Goal: Find contact information

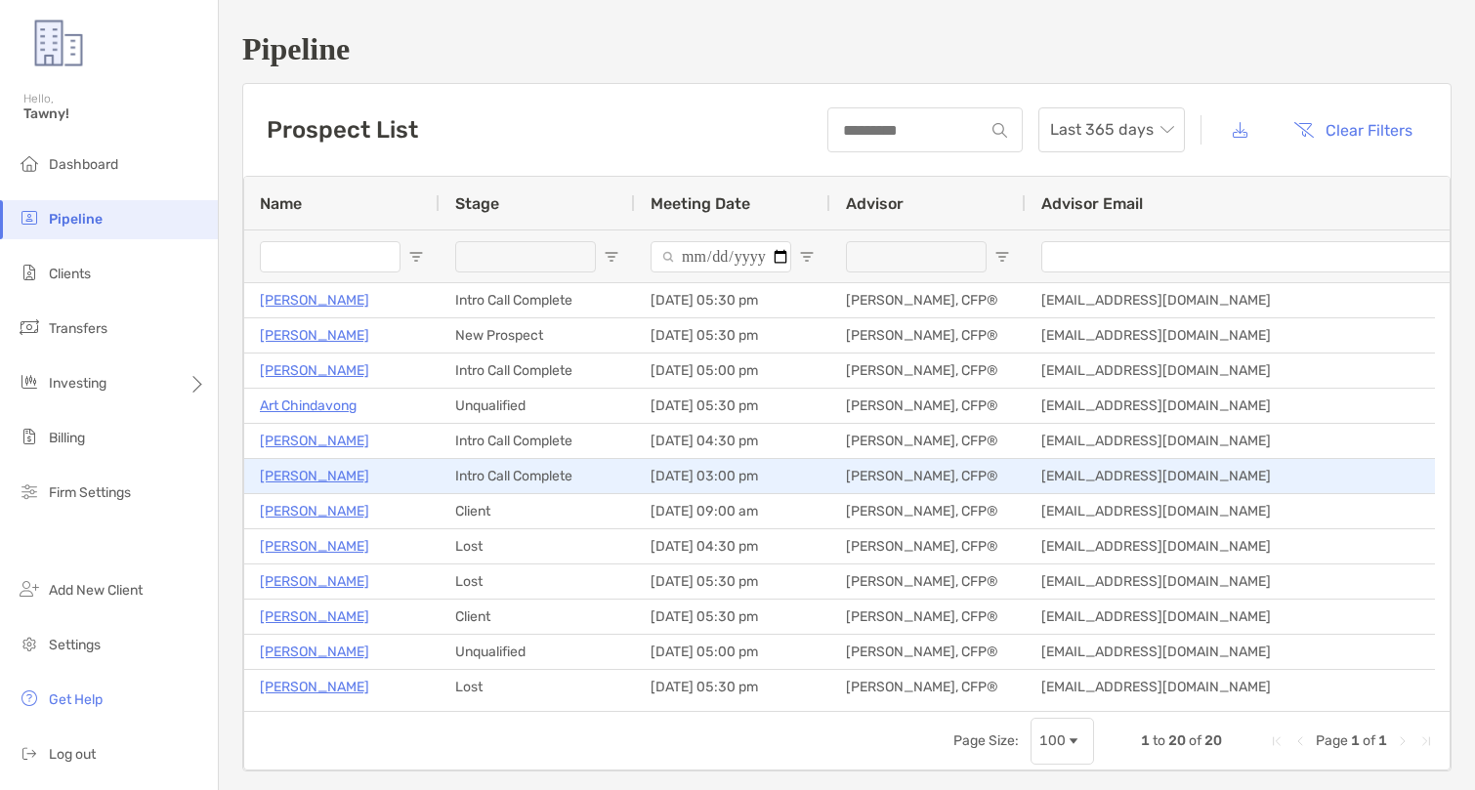
click at [327, 489] on p "[PERSON_NAME]" at bounding box center [314, 476] width 109 height 24
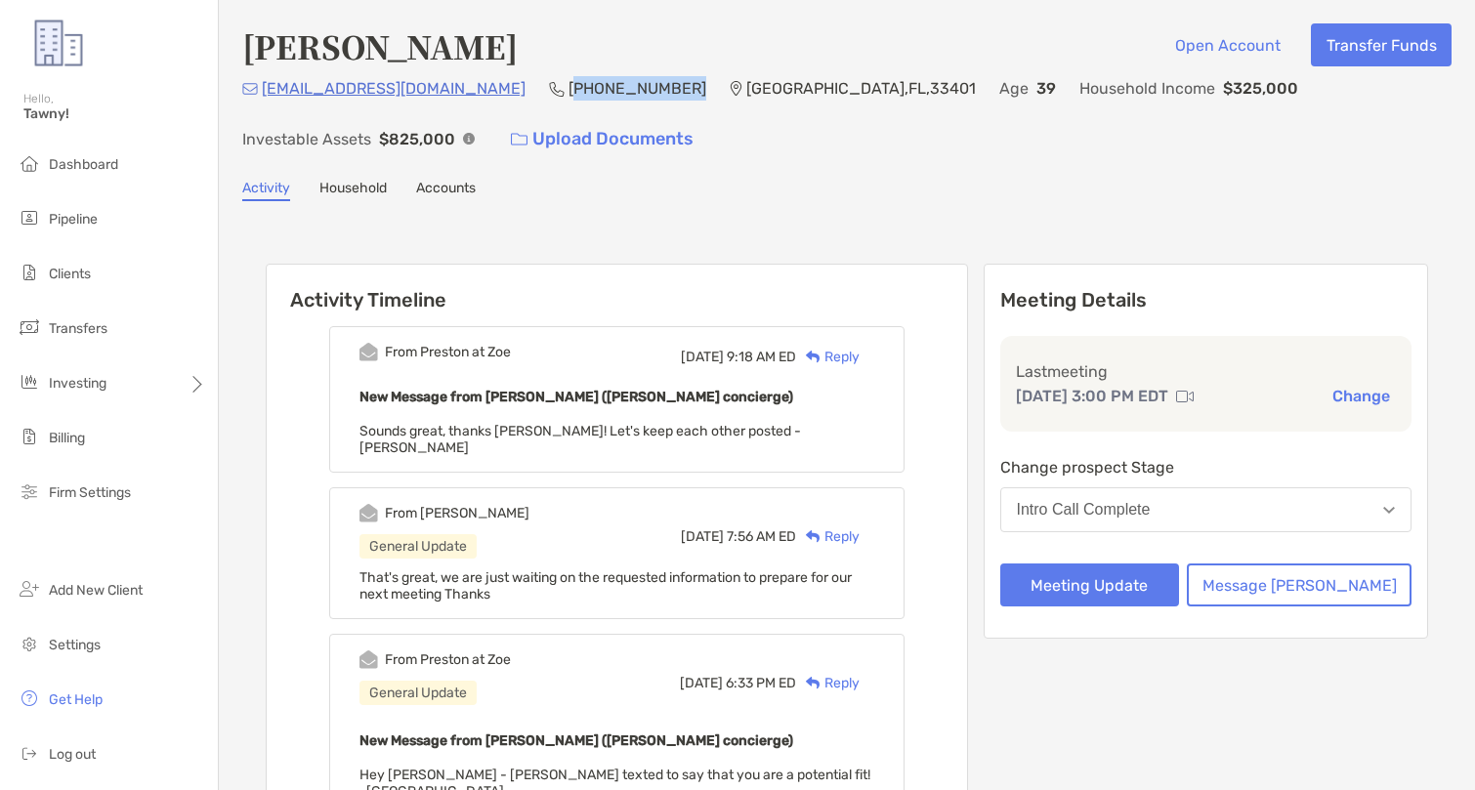
drag, startPoint x: 0, startPoint y: 0, endPoint x: 624, endPoint y: 88, distance: 630.5
click at [624, 88] on div "Sierramartin512@gmail.com (717) 579-9829 West Palm Beach , FL , 33401 Age 39 Ho…" at bounding box center [847, 118] width 1210 height 84
copy p "717) 579-9829"
